Goal: Information Seeking & Learning: Learn about a topic

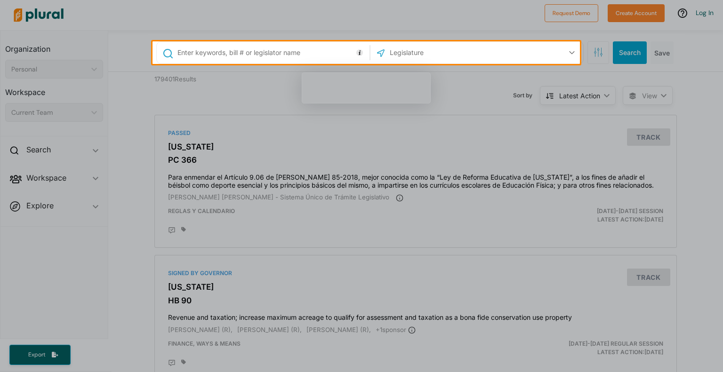
click at [177, 48] on input "text" at bounding box center [272, 53] width 191 height 18
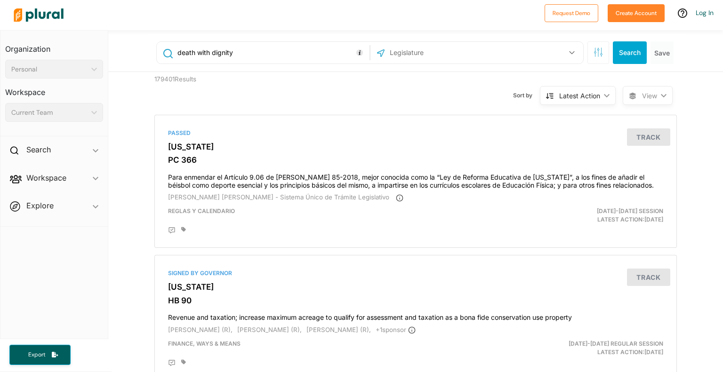
type input "death with dignity"
click at [569, 49] on button "button" at bounding box center [572, 53] width 18 height 18
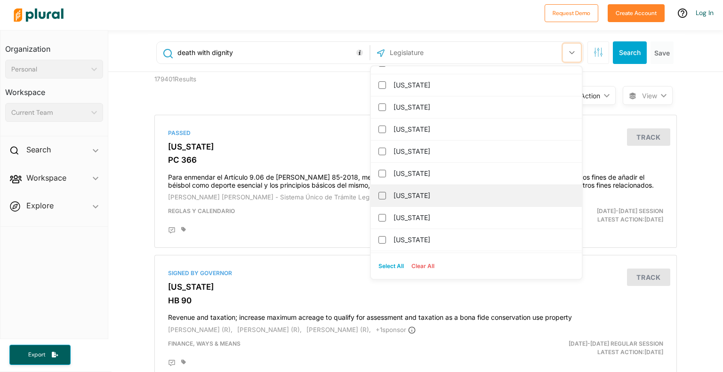
scroll to position [753, 0]
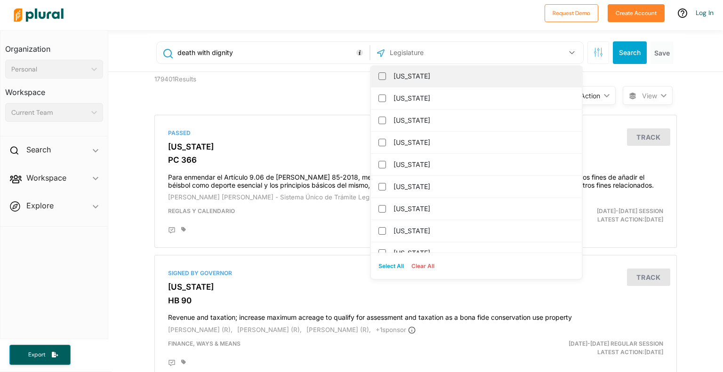
click at [435, 76] on label "[US_STATE]" at bounding box center [483, 76] width 179 height 14
click at [386, 76] on input "[US_STATE]" at bounding box center [383, 77] width 8 height 8
click at [624, 52] on button "Search" at bounding box center [630, 52] width 34 height 23
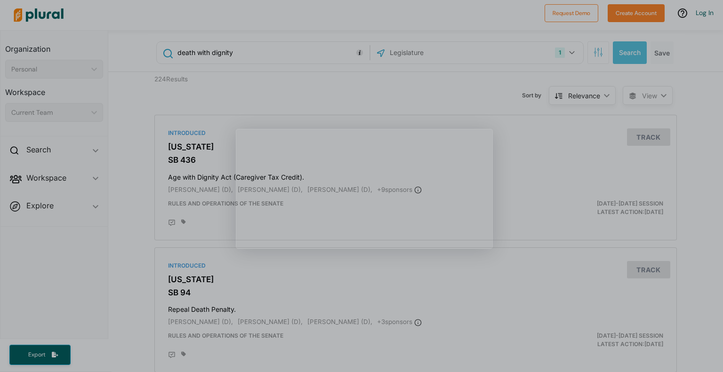
click at [650, 135] on div "Product tour overlay" at bounding box center [361, 186] width 723 height 372
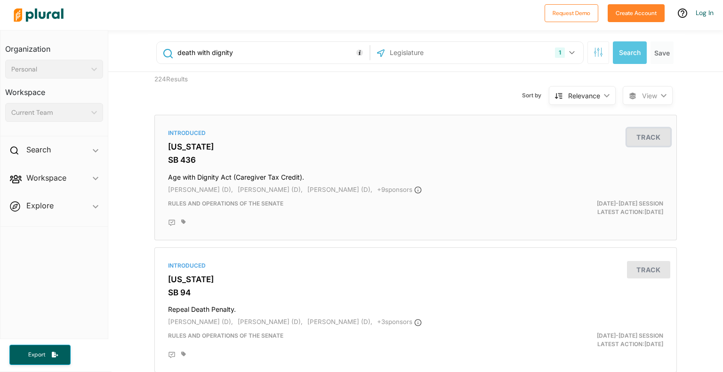
click at [647, 135] on button "Track" at bounding box center [648, 137] width 43 height 17
